Goal: Communication & Community: Participate in discussion

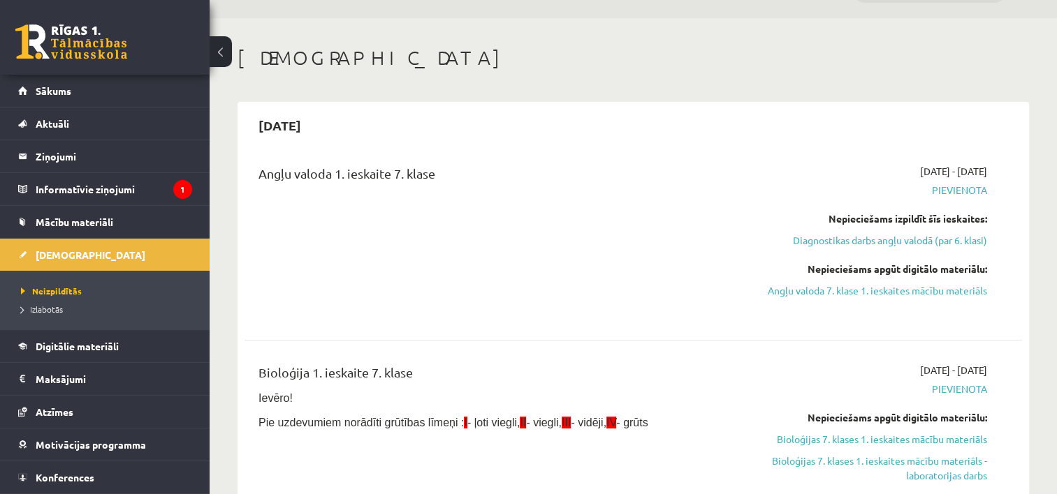
scroll to position [70, 0]
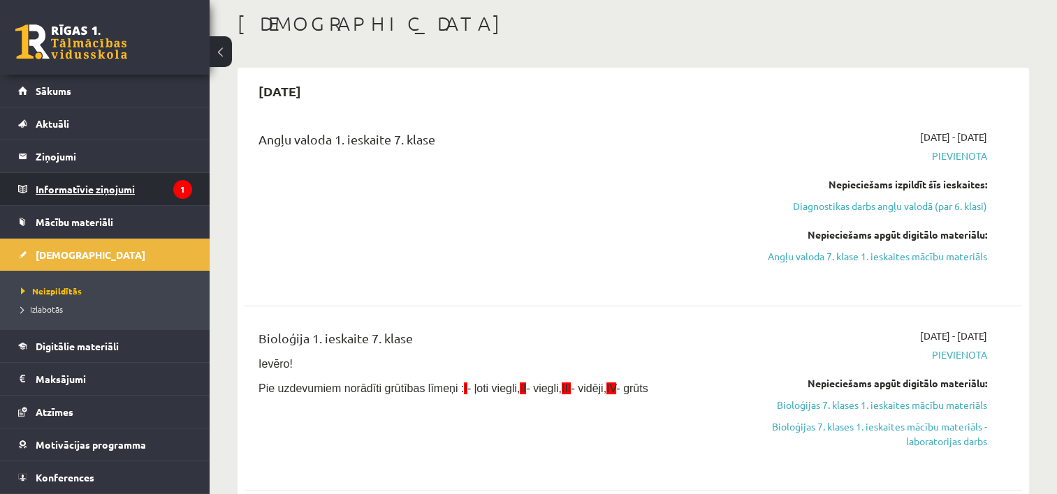
click at [159, 178] on legend "Informatīvie ziņojumi 1" at bounding box center [114, 189] width 156 height 32
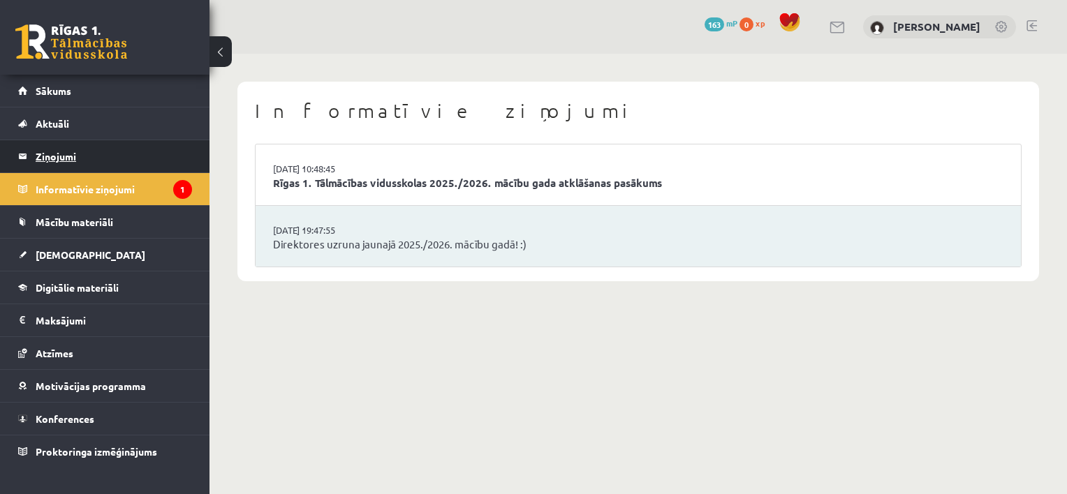
click at [154, 153] on legend "Ziņojumi 0" at bounding box center [114, 156] width 156 height 32
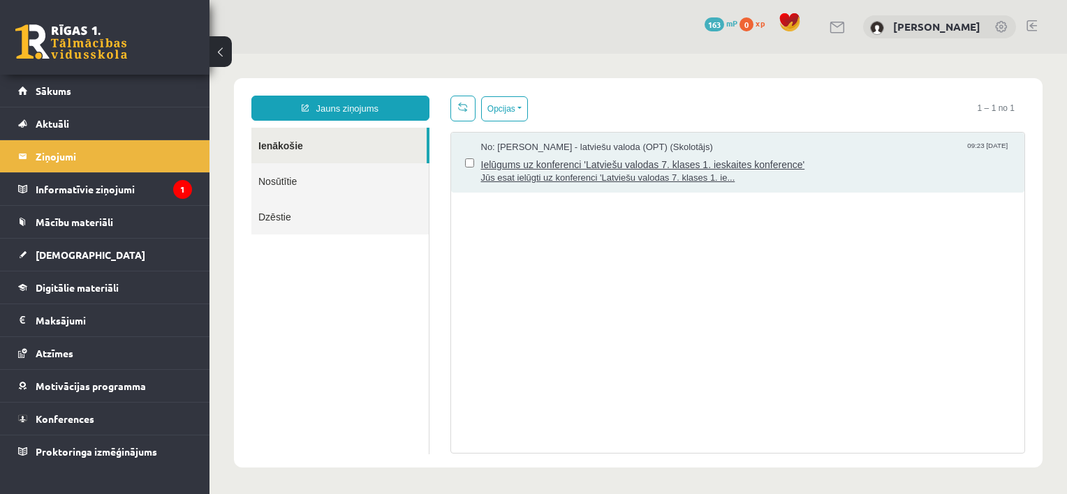
click at [582, 172] on span "Jūs esat ielūgti uz konferenci 'Latviešu valodas 7. klases 1. ie..." at bounding box center [746, 178] width 530 height 13
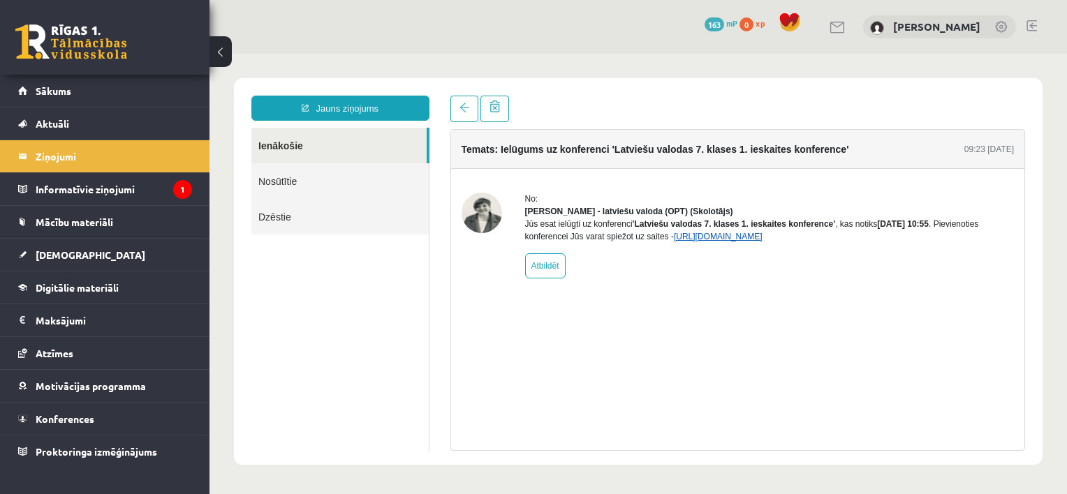
click at [712, 242] on link "[URL][DOMAIN_NAME]" at bounding box center [718, 237] width 89 height 10
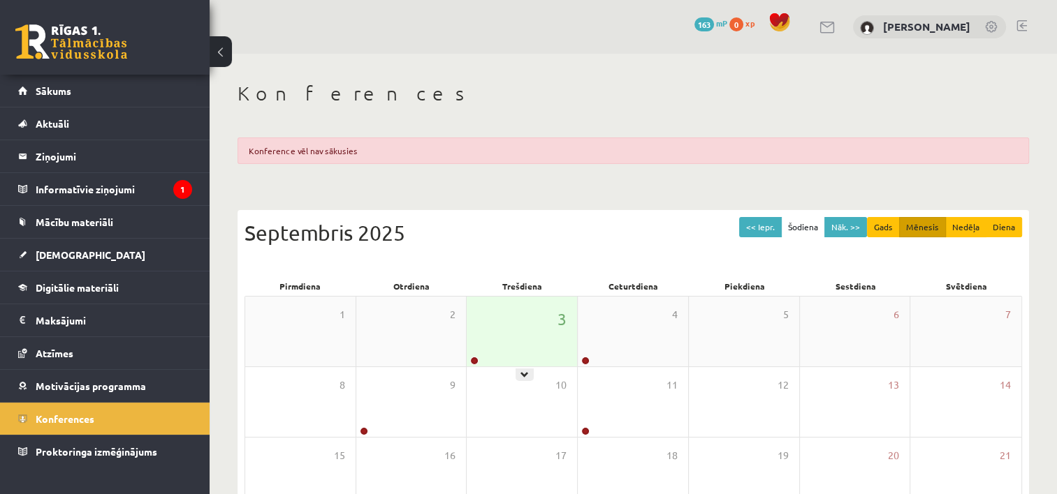
drag, startPoint x: 531, startPoint y: 337, endPoint x: 531, endPoint y: 327, distance: 9.8
click at [531, 335] on div "3" at bounding box center [521, 332] width 110 height 70
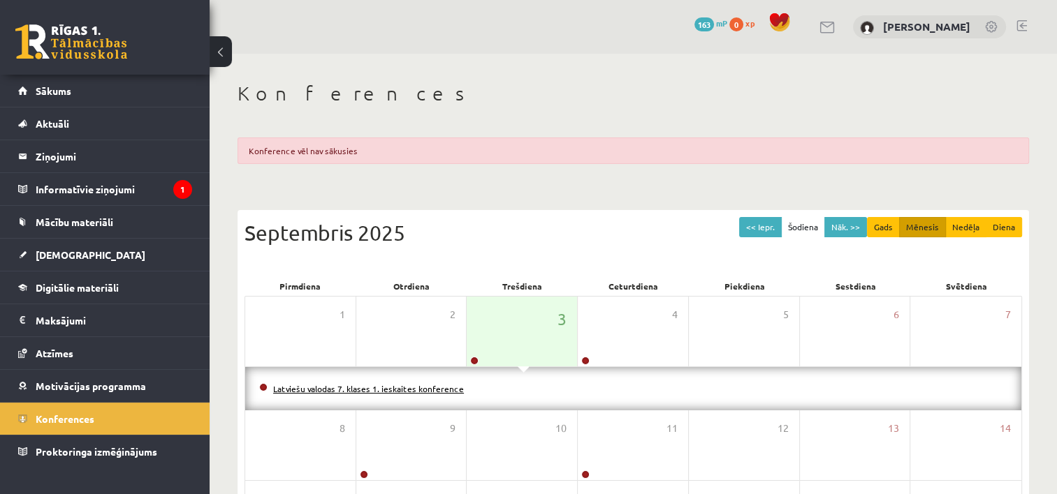
click at [421, 389] on link "Latviešu valodas 7. klases 1. ieskaites konference" at bounding box center [368, 388] width 191 height 11
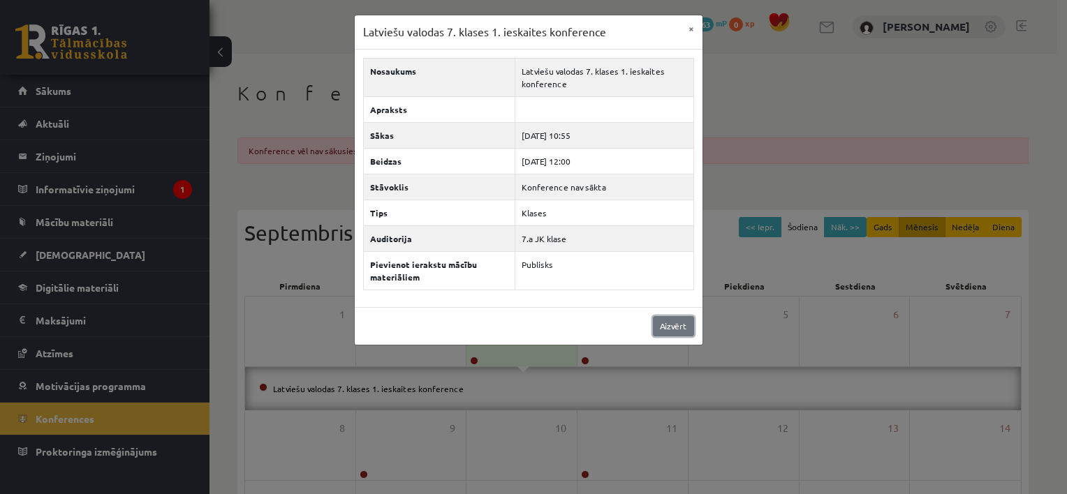
click at [669, 323] on link "Aizvērt" at bounding box center [673, 326] width 41 height 20
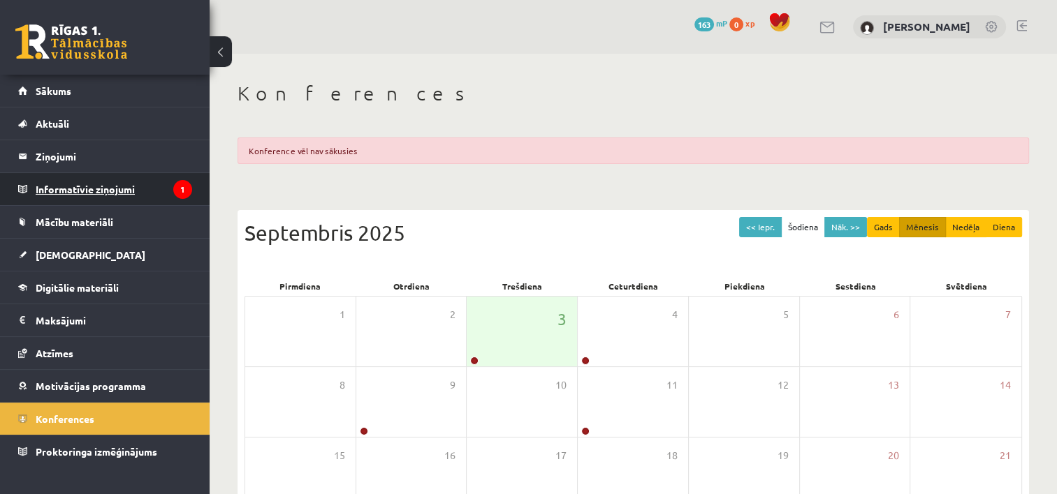
click at [84, 182] on legend "Informatīvie ziņojumi 1" at bounding box center [114, 189] width 156 height 32
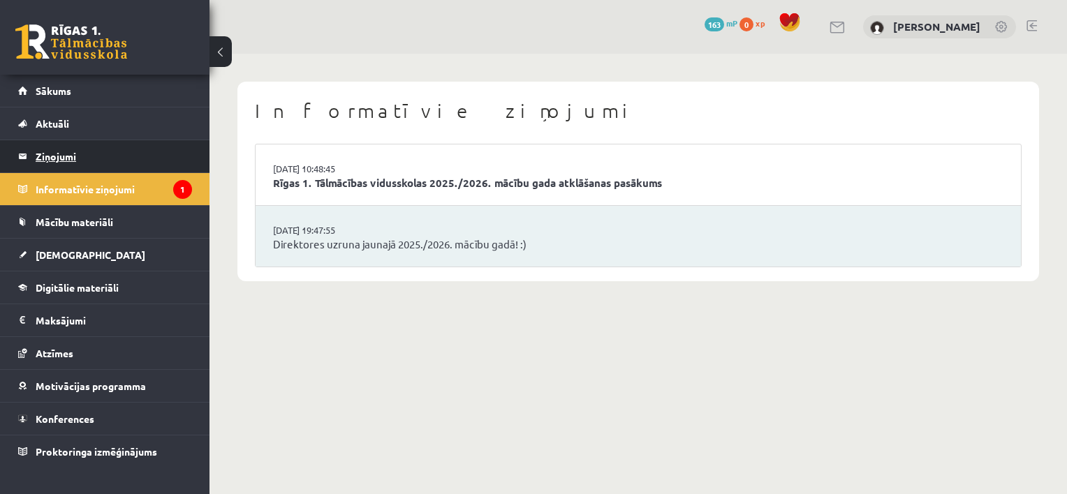
click at [95, 145] on legend "Ziņojumi 0" at bounding box center [114, 156] width 156 height 32
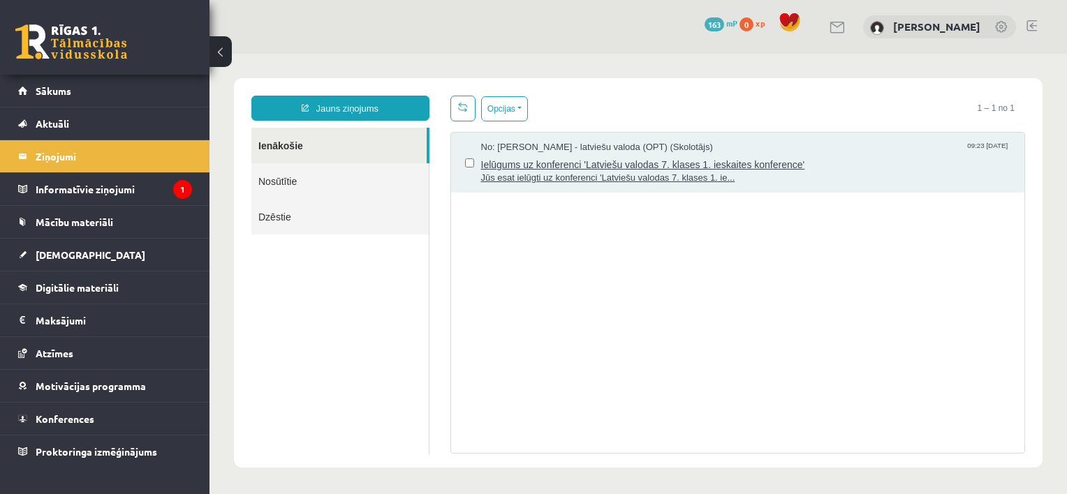
click at [549, 154] on span "Ielūgums uz konferenci 'Latviešu valodas 7. klases 1. ieskaites konference'" at bounding box center [746, 162] width 530 height 17
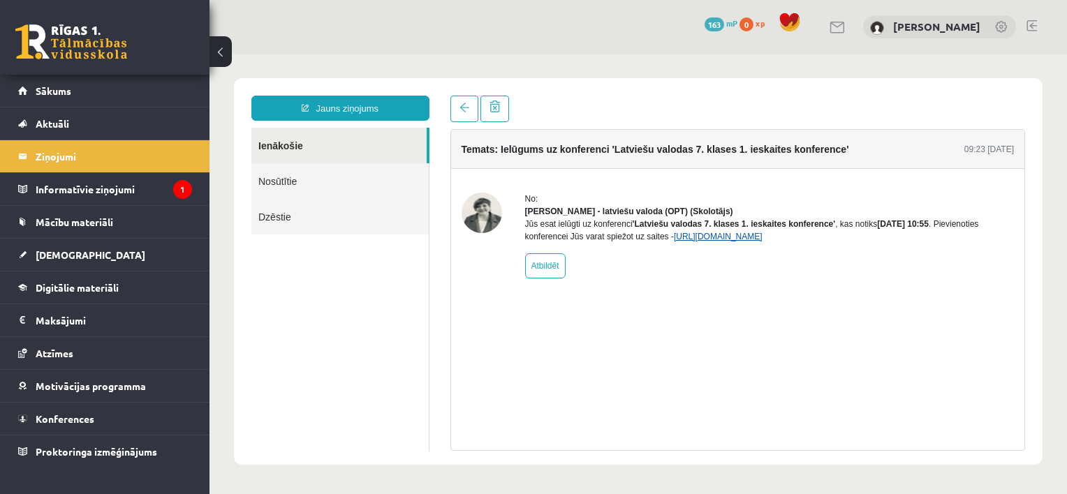
click at [696, 242] on link "[URL][DOMAIN_NAME]" at bounding box center [718, 237] width 89 height 10
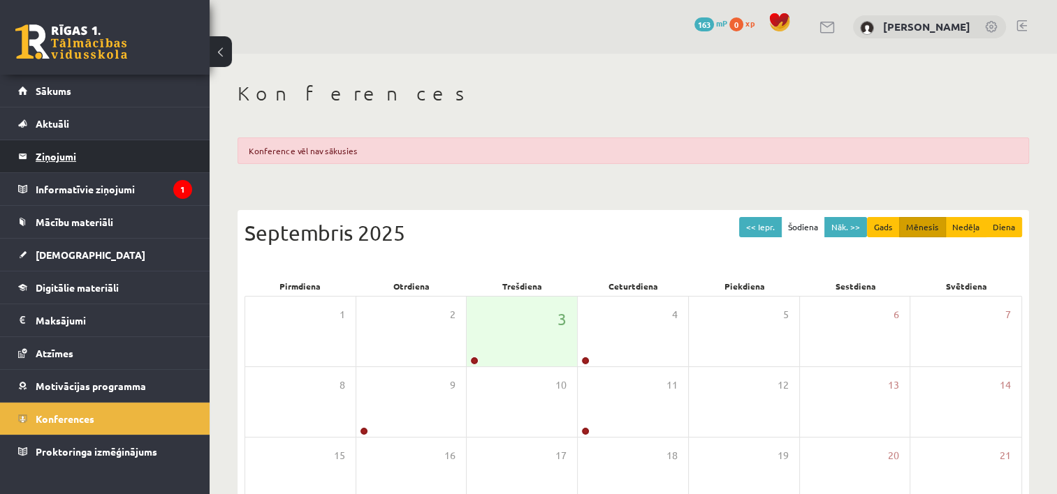
click at [126, 159] on legend "Ziņojumi 0" at bounding box center [114, 156] width 156 height 32
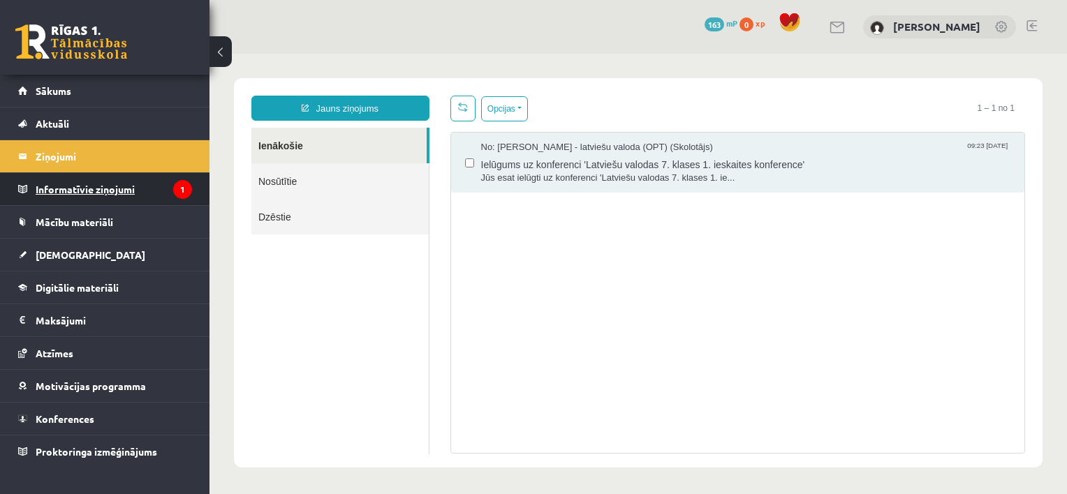
click at [122, 182] on legend "Informatīvie ziņojumi 1" at bounding box center [114, 189] width 156 height 32
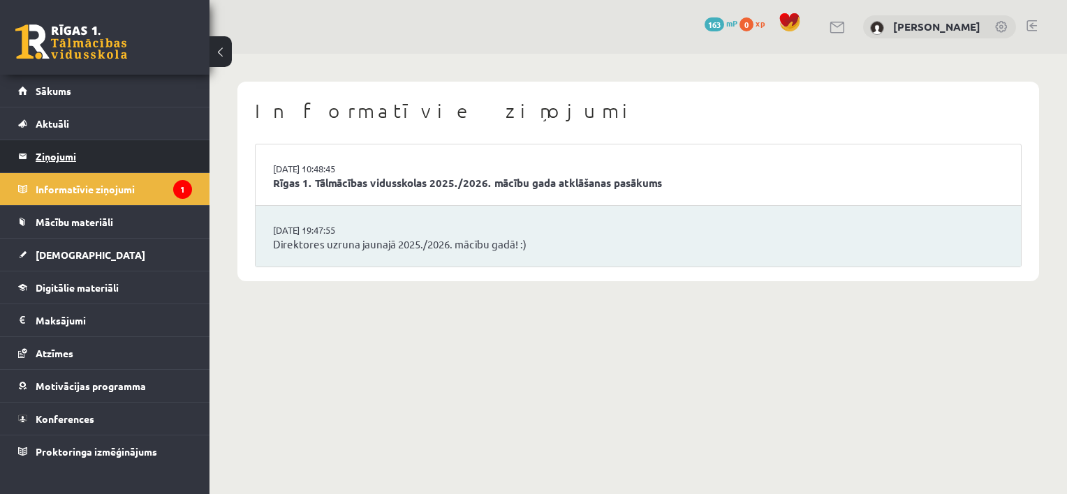
click at [116, 157] on legend "Ziņojumi 0" at bounding box center [114, 156] width 156 height 32
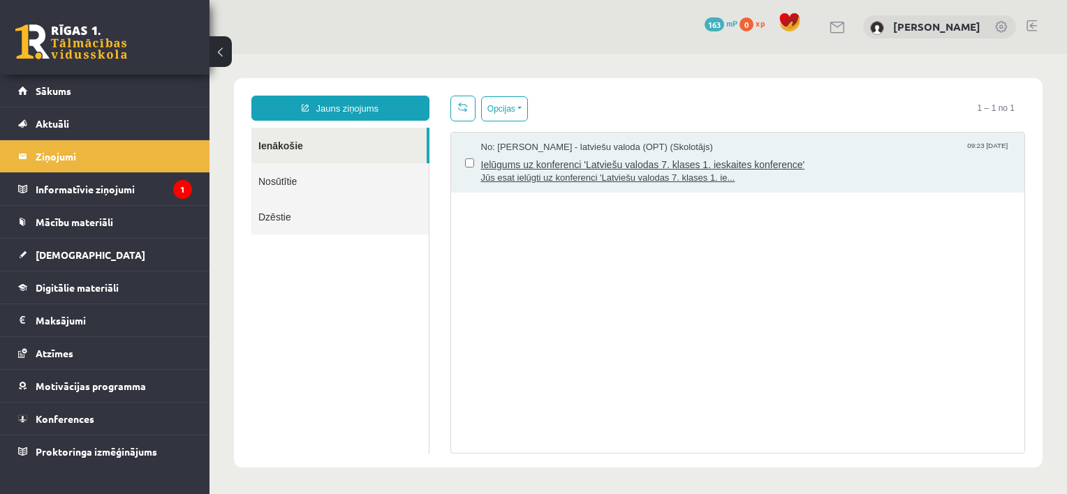
click at [551, 154] on span "Ielūgums uz konferenci 'Latviešu valodas 7. klases 1. ieskaites konference'" at bounding box center [746, 162] width 530 height 17
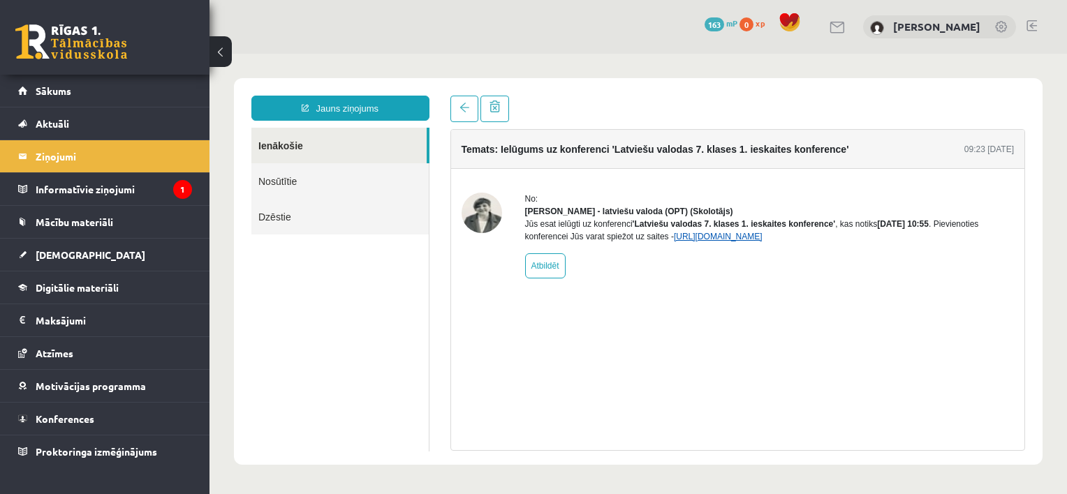
click at [704, 242] on link "[URL][DOMAIN_NAME]" at bounding box center [718, 237] width 89 height 10
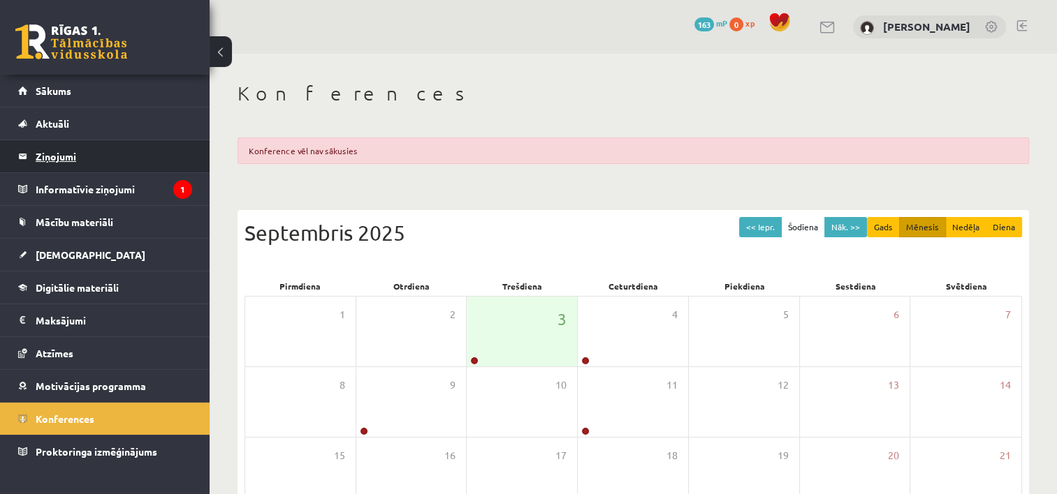
click at [161, 157] on legend "Ziņojumi 0" at bounding box center [114, 156] width 156 height 32
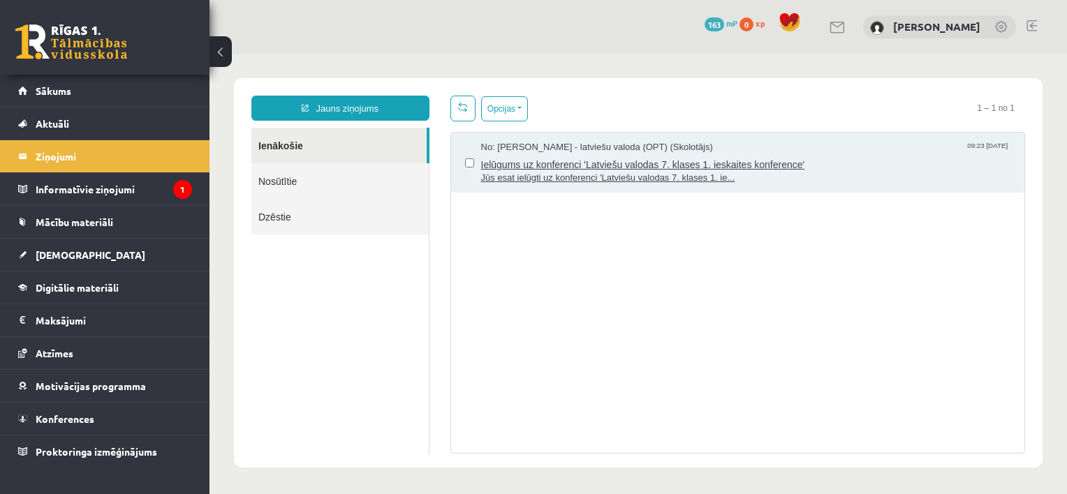
click at [545, 172] on span "Jūs esat ielūgti uz konferenci 'Latviešu valodas 7. klases 1. ie..." at bounding box center [746, 178] width 530 height 13
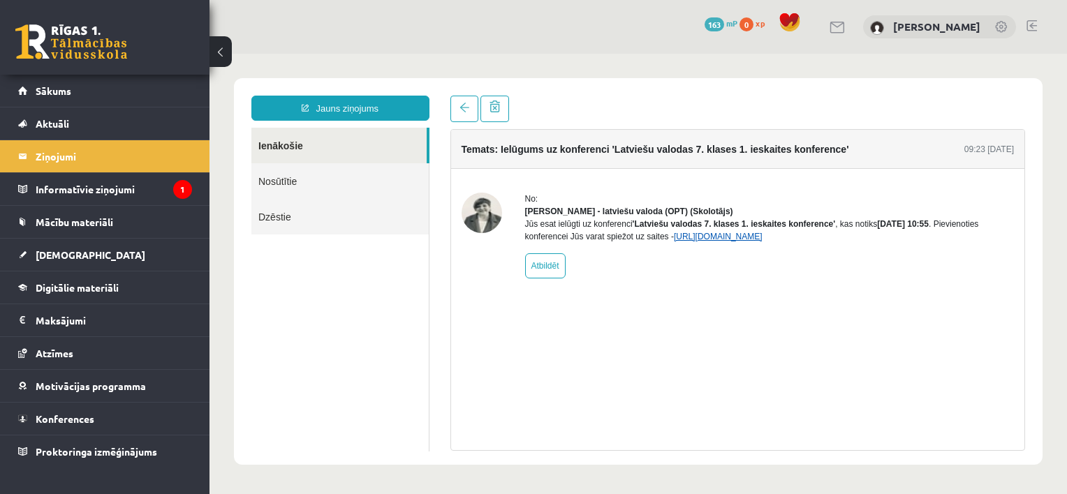
click at [694, 242] on link "[URL][DOMAIN_NAME]" at bounding box center [718, 237] width 89 height 10
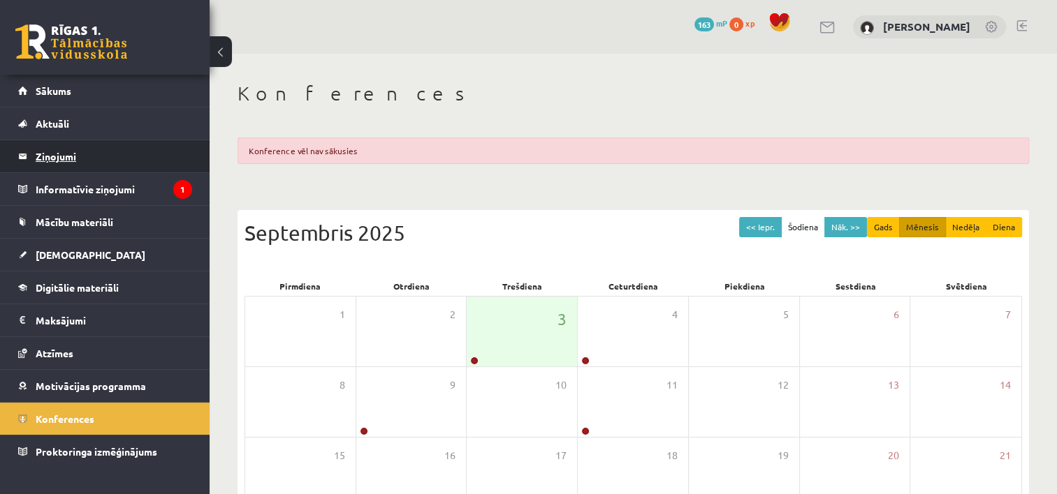
click at [139, 160] on legend "Ziņojumi 0" at bounding box center [114, 156] width 156 height 32
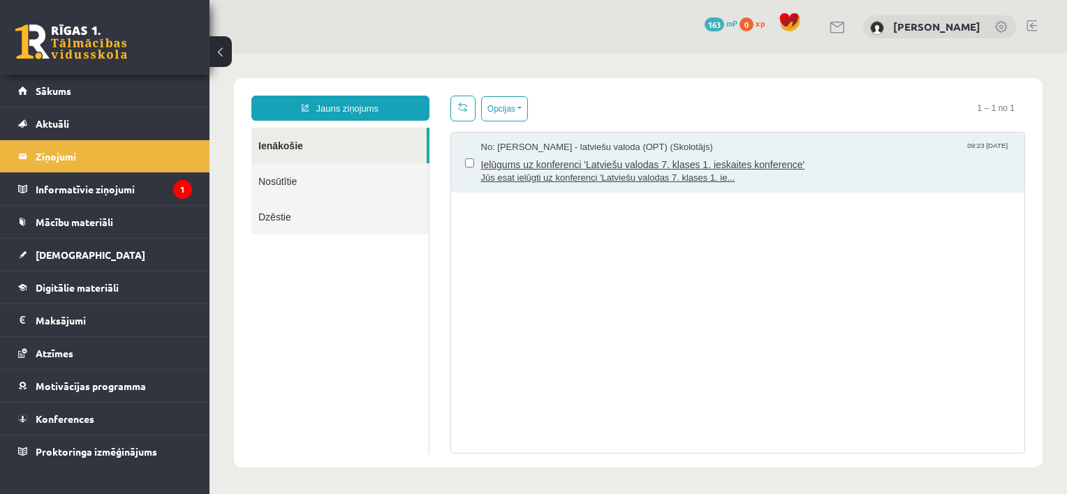
click at [552, 154] on span "Ielūgums uz konferenci 'Latviešu valodas 7. klases 1. ieskaites konference'" at bounding box center [746, 162] width 530 height 17
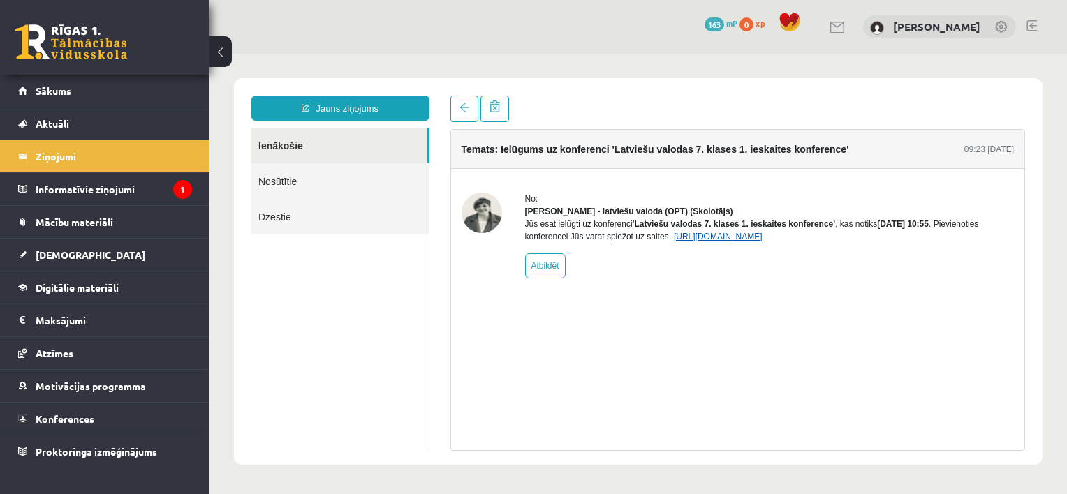
click at [713, 242] on link "[URL][DOMAIN_NAME]" at bounding box center [718, 237] width 89 height 10
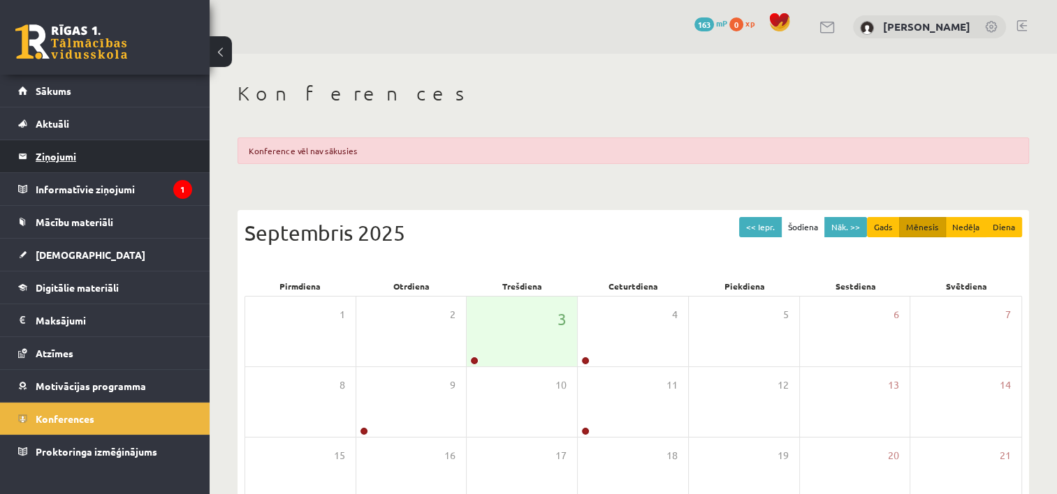
click at [132, 150] on legend "Ziņojumi 0" at bounding box center [114, 156] width 156 height 32
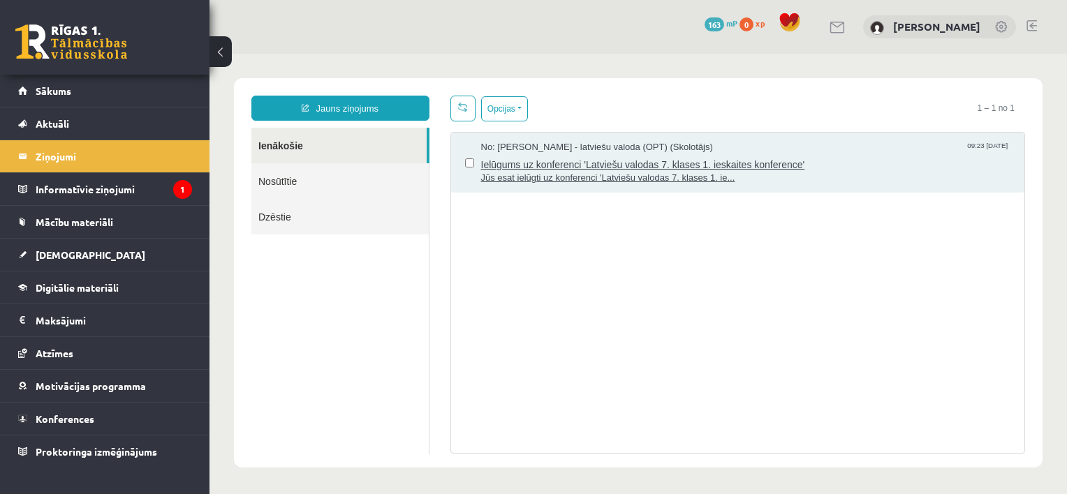
click at [565, 172] on span "Jūs esat ielūgti uz konferenci 'Latviešu valodas 7. klases 1. ie..." at bounding box center [746, 178] width 530 height 13
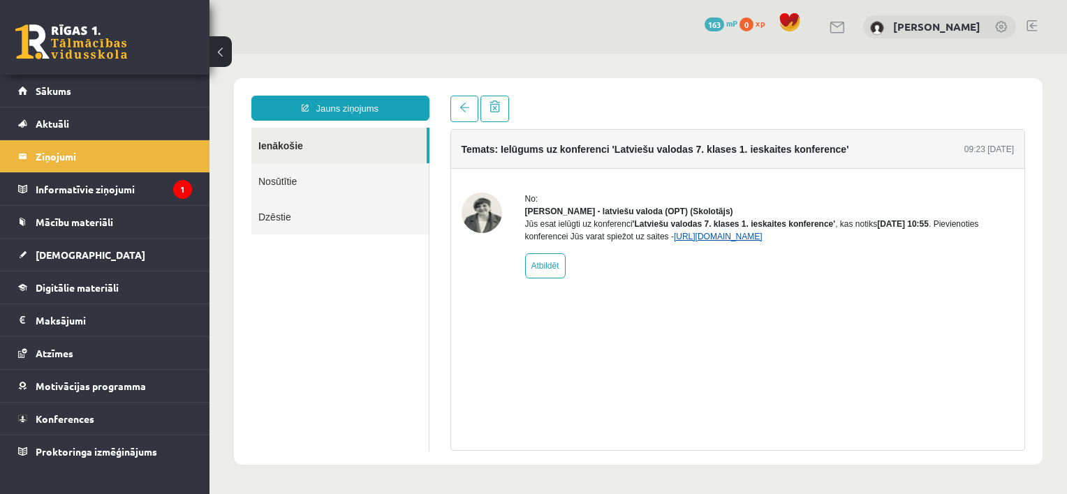
click at [697, 242] on link "[URL][DOMAIN_NAME]" at bounding box center [718, 237] width 89 height 10
